Goal: Transaction & Acquisition: Purchase product/service

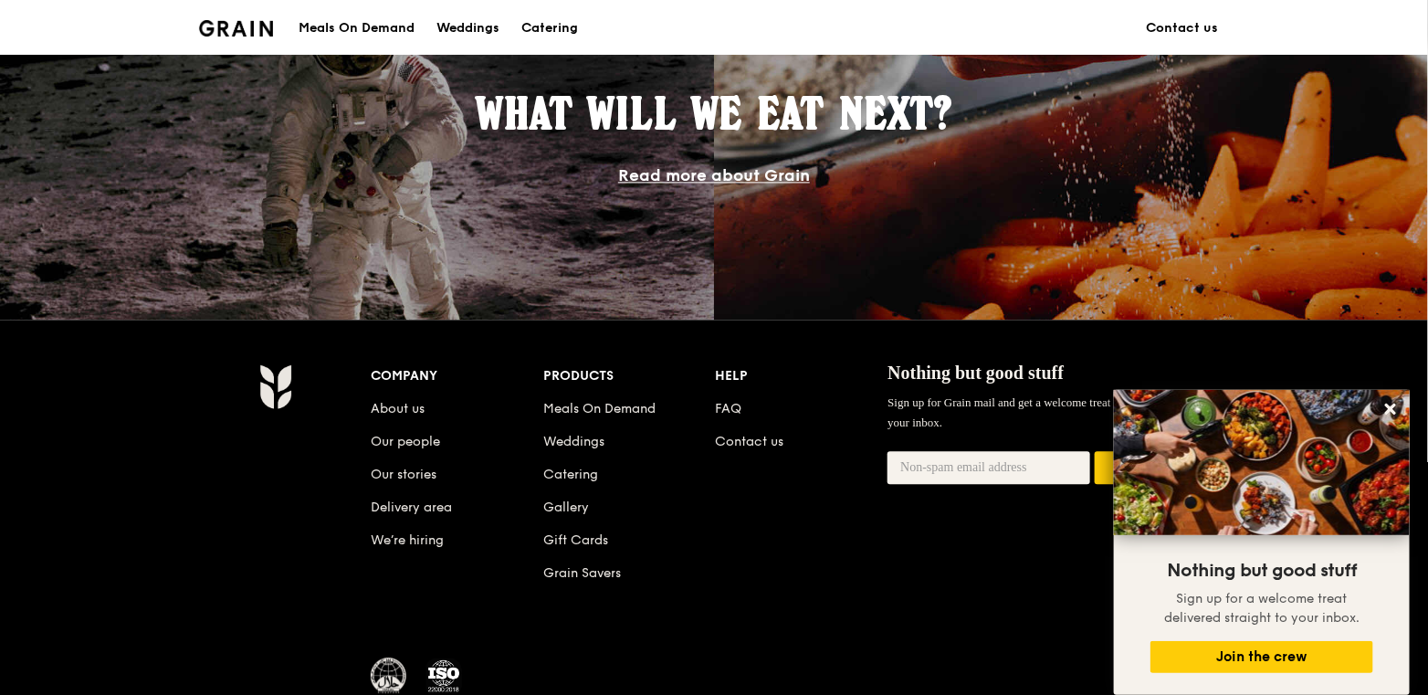
scroll to position [1644, 0]
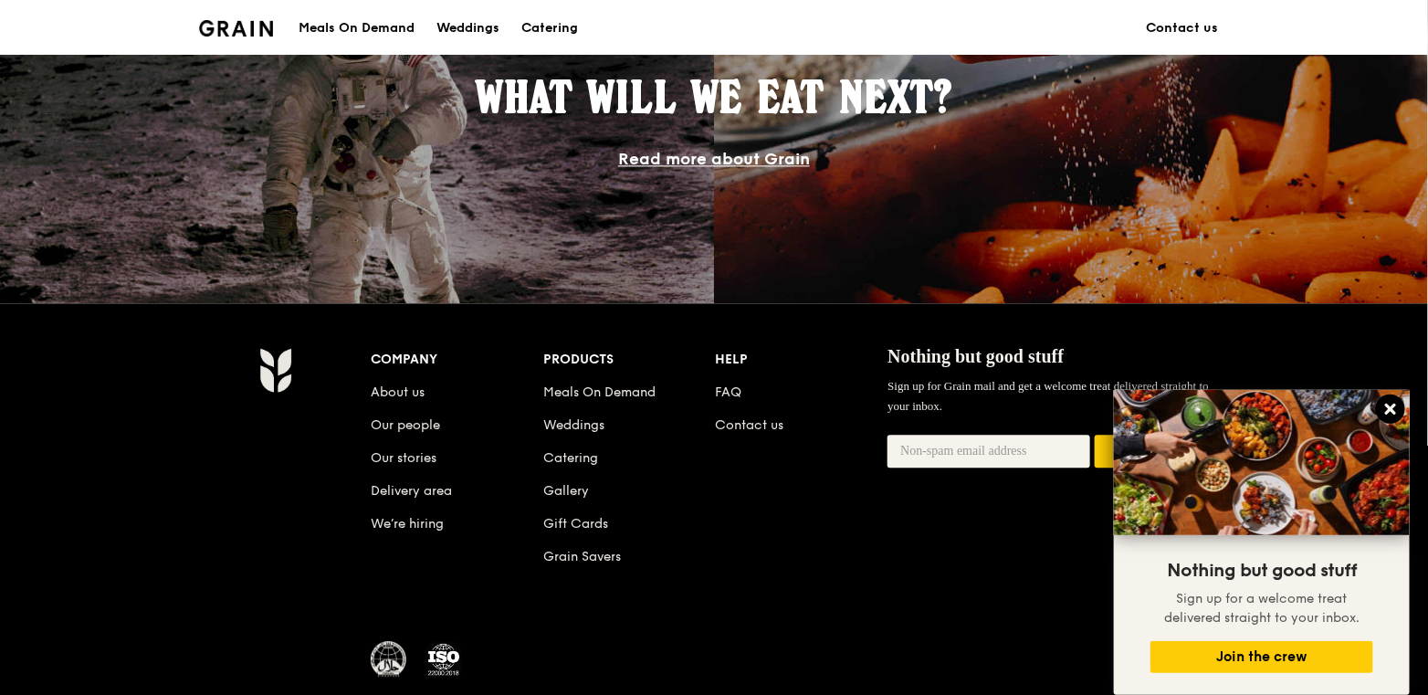
click at [1397, 413] on icon at bounding box center [1391, 409] width 16 height 16
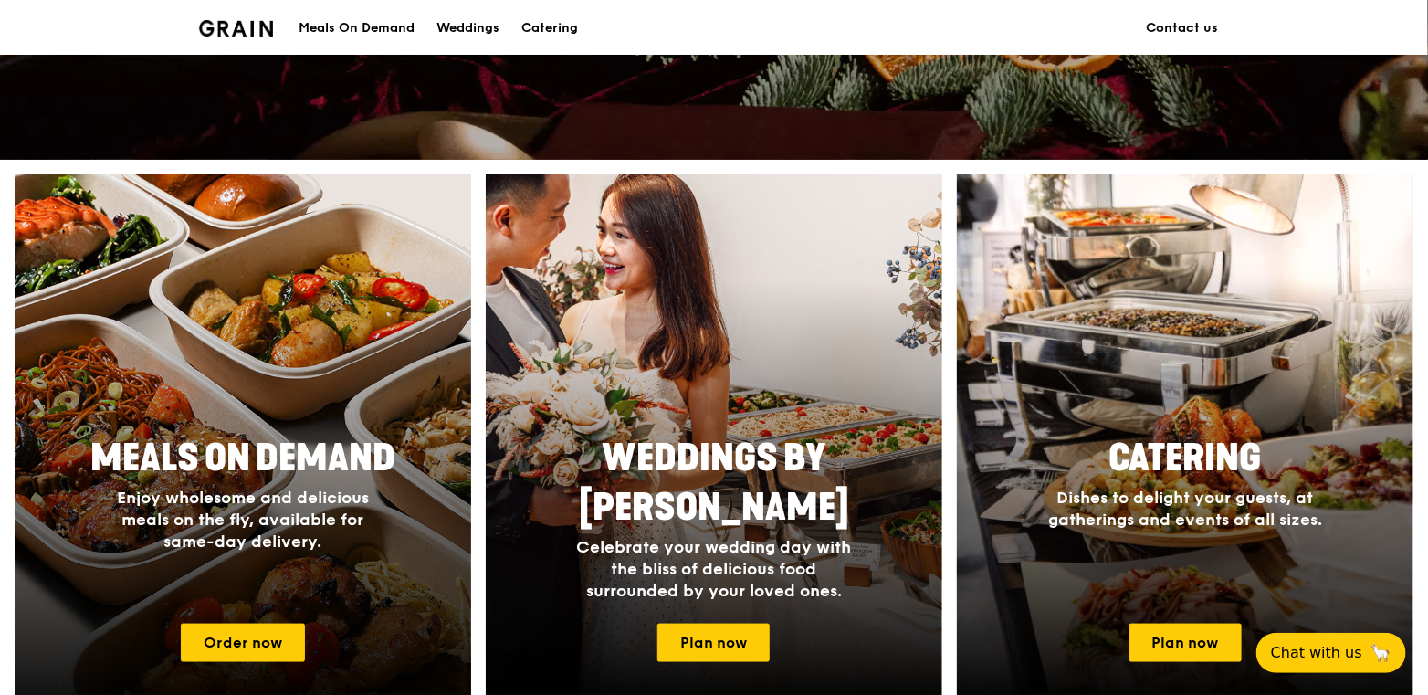
scroll to position [754, 0]
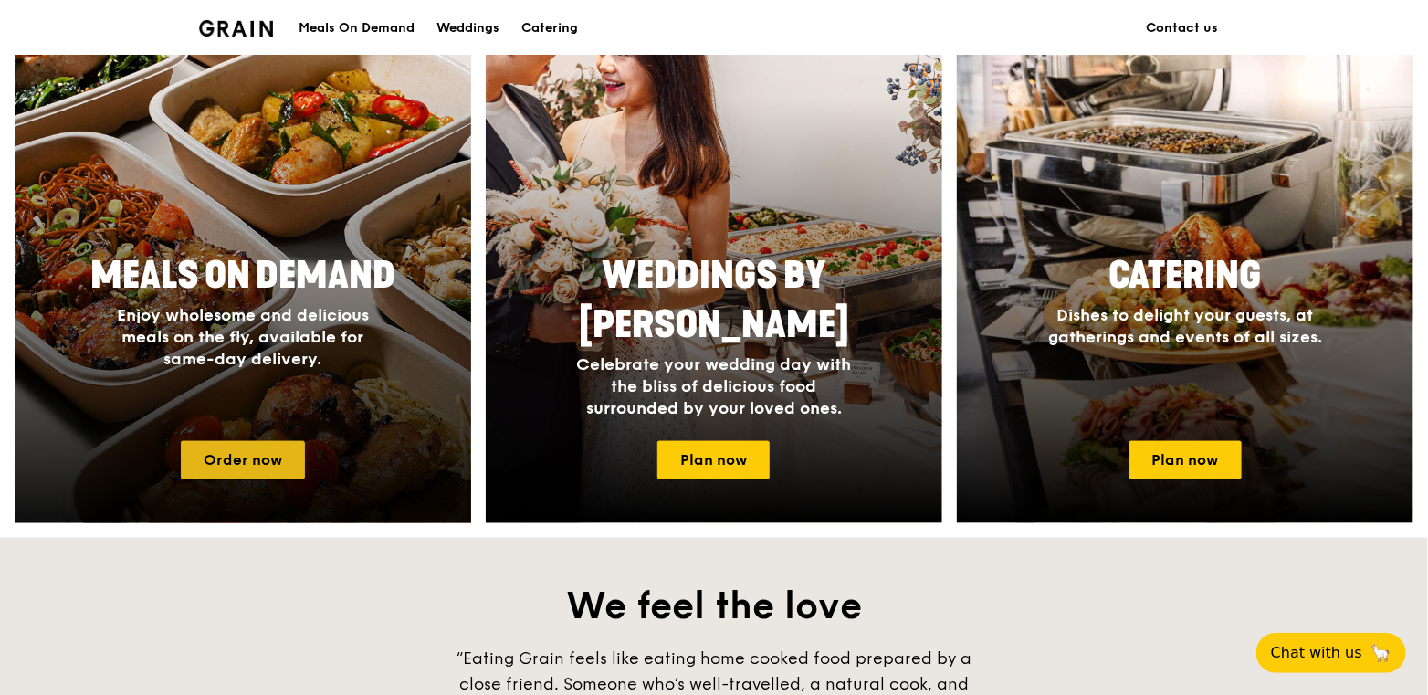
click at [264, 474] on link "Order now" at bounding box center [243, 460] width 124 height 38
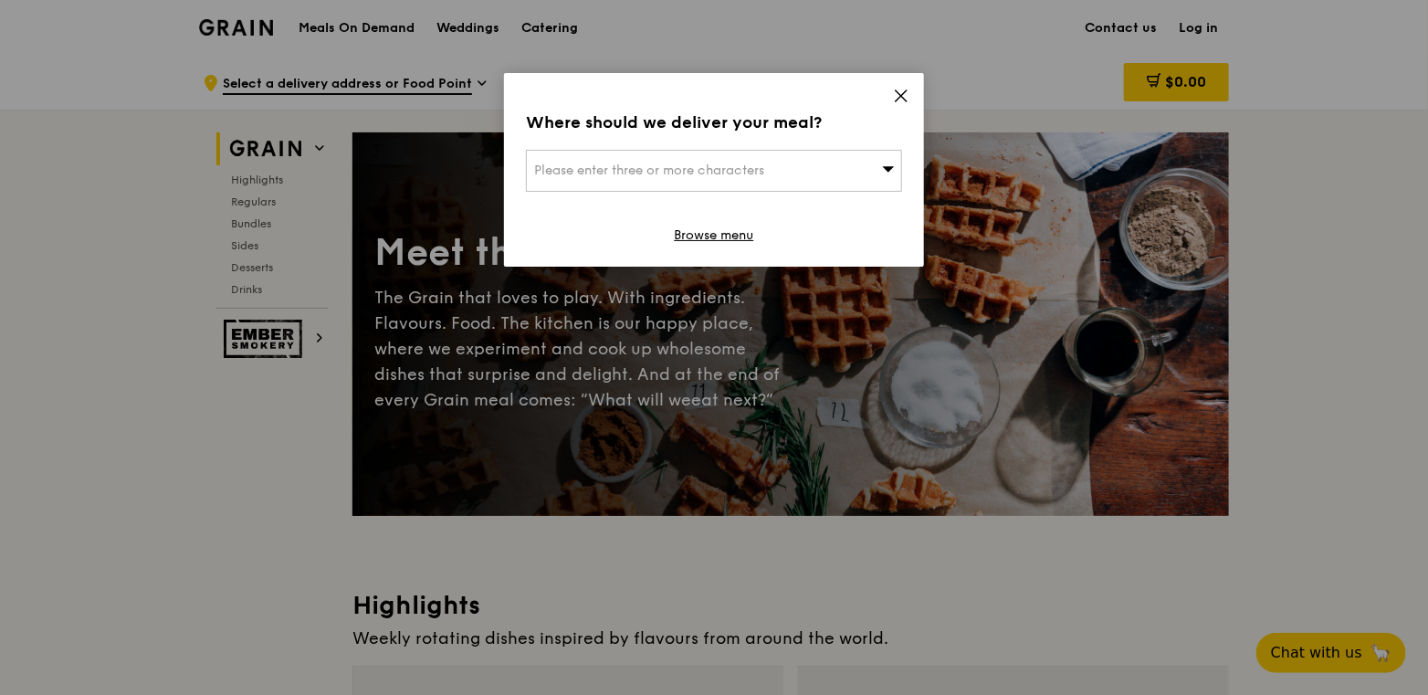
click at [899, 97] on icon at bounding box center [901, 96] width 16 height 16
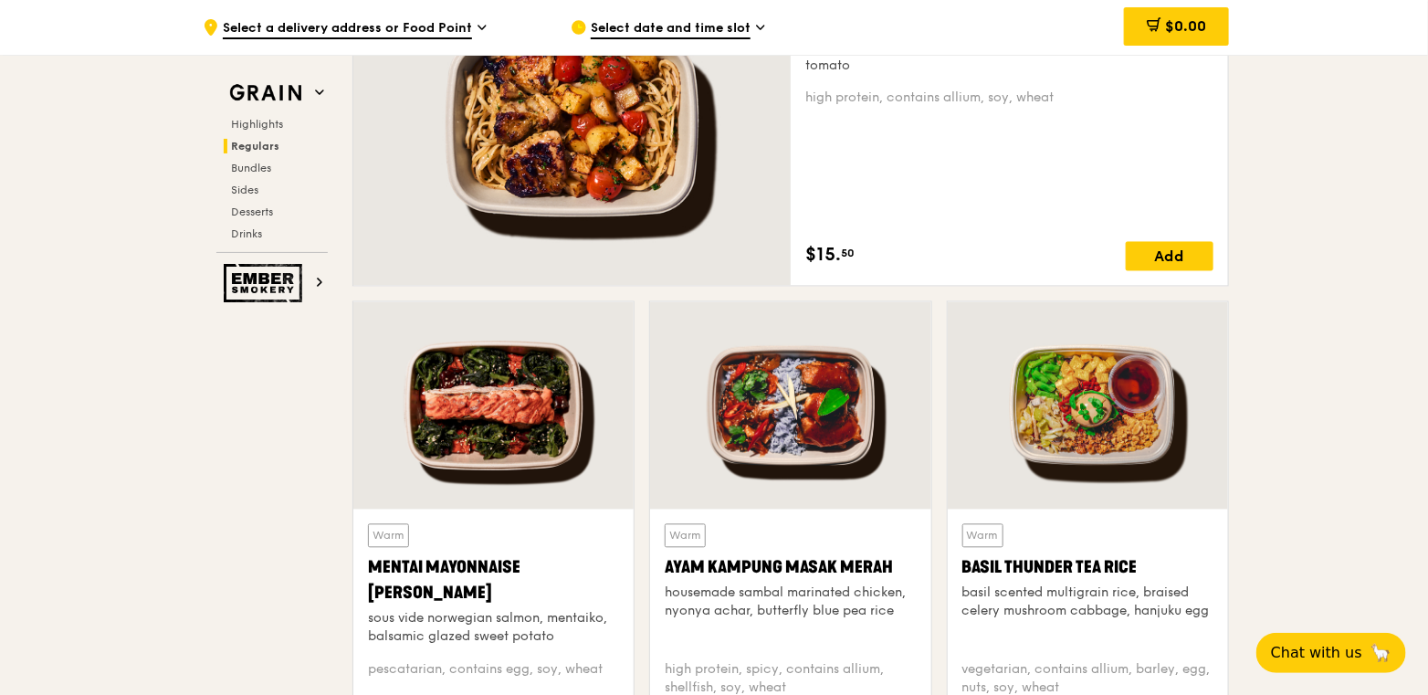
scroll to position [1553, 0]
